Goal: Go to known website: Go to known website

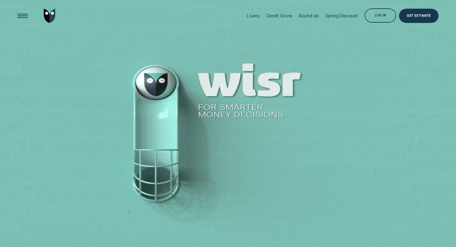
click at [377, 1] on div "Loans Credit Score Round Up Spring Discount Log in Log in Customer Dashboard Vi…" at bounding box center [341, 16] width 195 height 32
click at [377, 19] on div "Log in" at bounding box center [381, 15] width 32 height 14
click at [373, 13] on div "Log in" at bounding box center [381, 15] width 32 height 14
click at [372, 13] on div "Log in" at bounding box center [381, 15] width 32 height 14
click at [314, 69] on div at bounding box center [228, 124] width 456 height 248
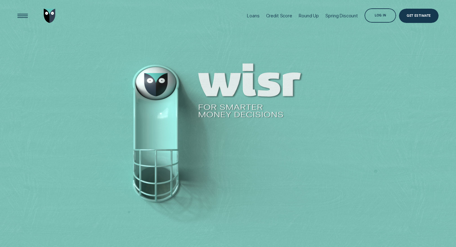
click at [387, 11] on div "Log in" at bounding box center [381, 15] width 32 height 14
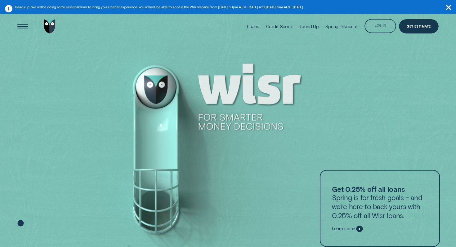
click at [374, 24] on div "Log in" at bounding box center [381, 26] width 32 height 14
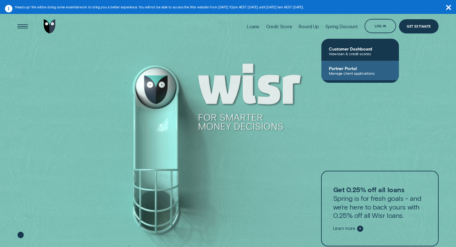
click at [368, 70] on span "Partner Portal" at bounding box center [360, 68] width 63 height 5
